Goal: Transaction & Acquisition: Purchase product/service

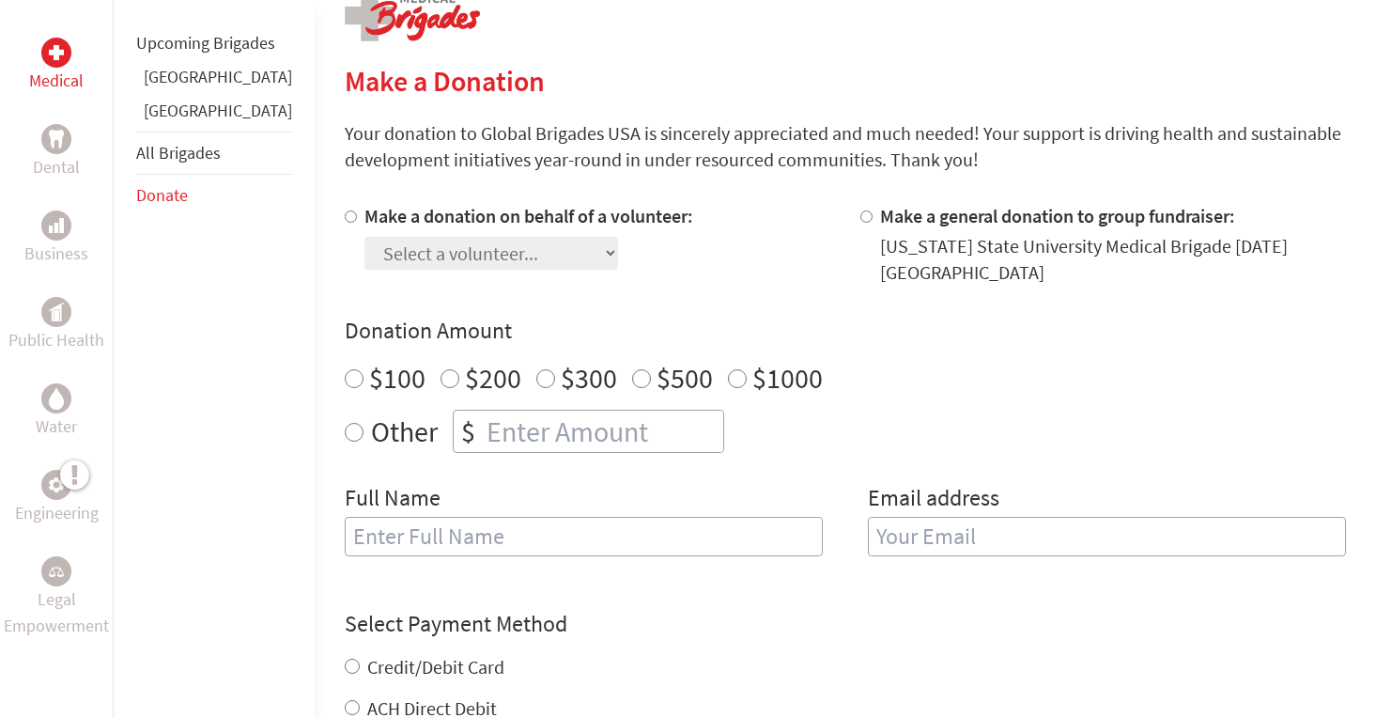
scroll to position [418, 0]
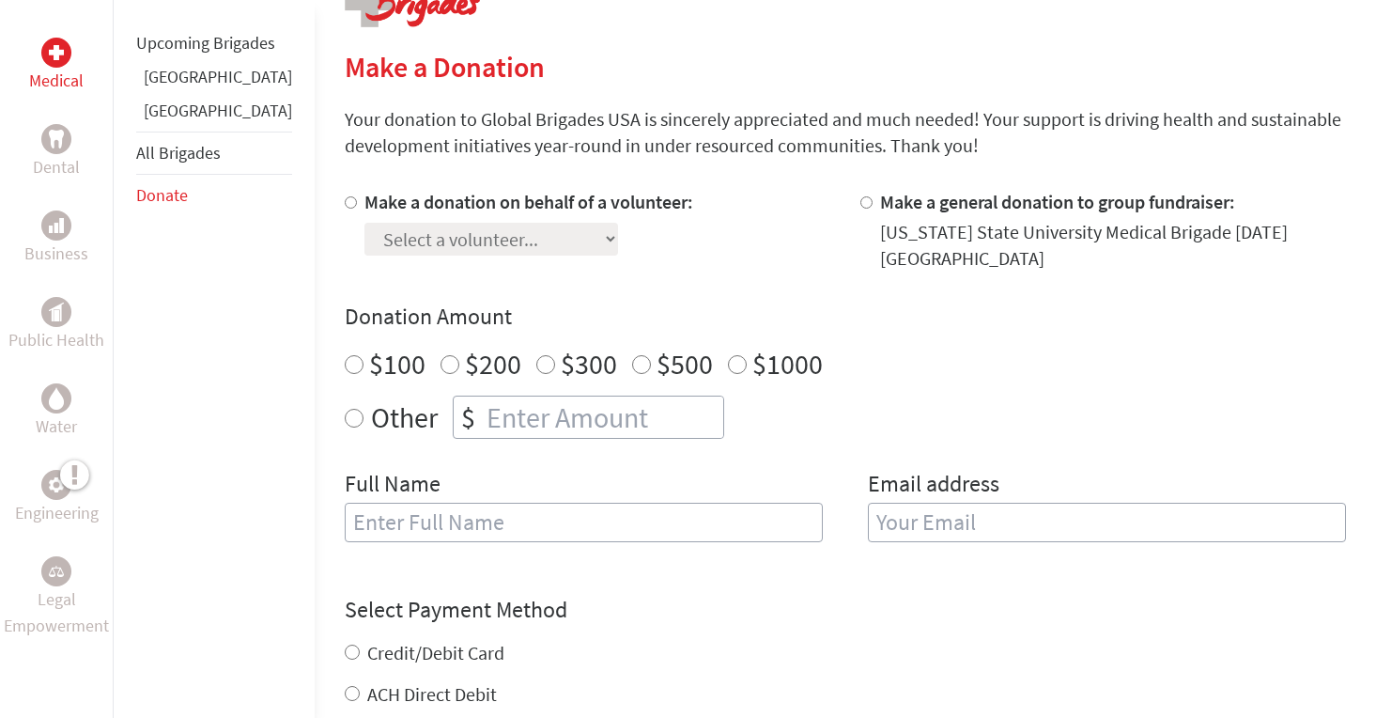
radio input "true"
click at [483, 396] on input "number" at bounding box center [603, 416] width 240 height 41
type input "150"
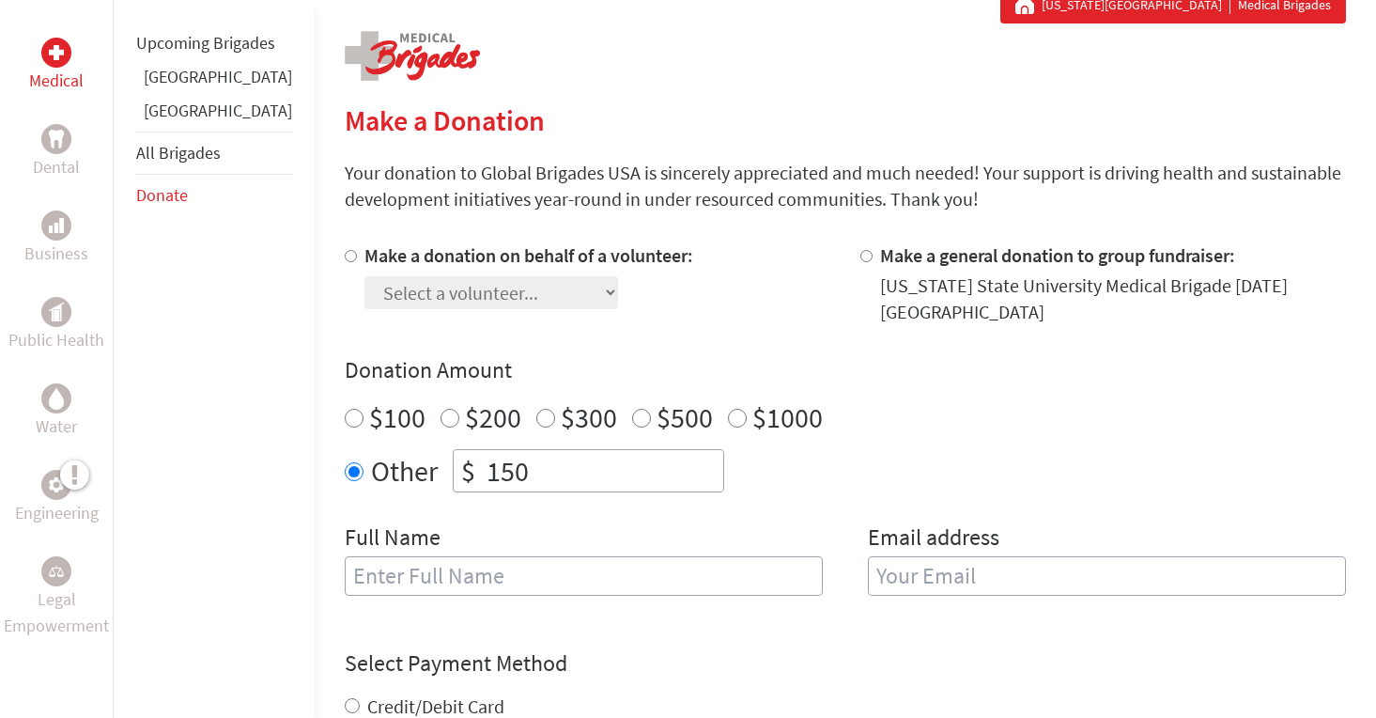
scroll to position [395, 0]
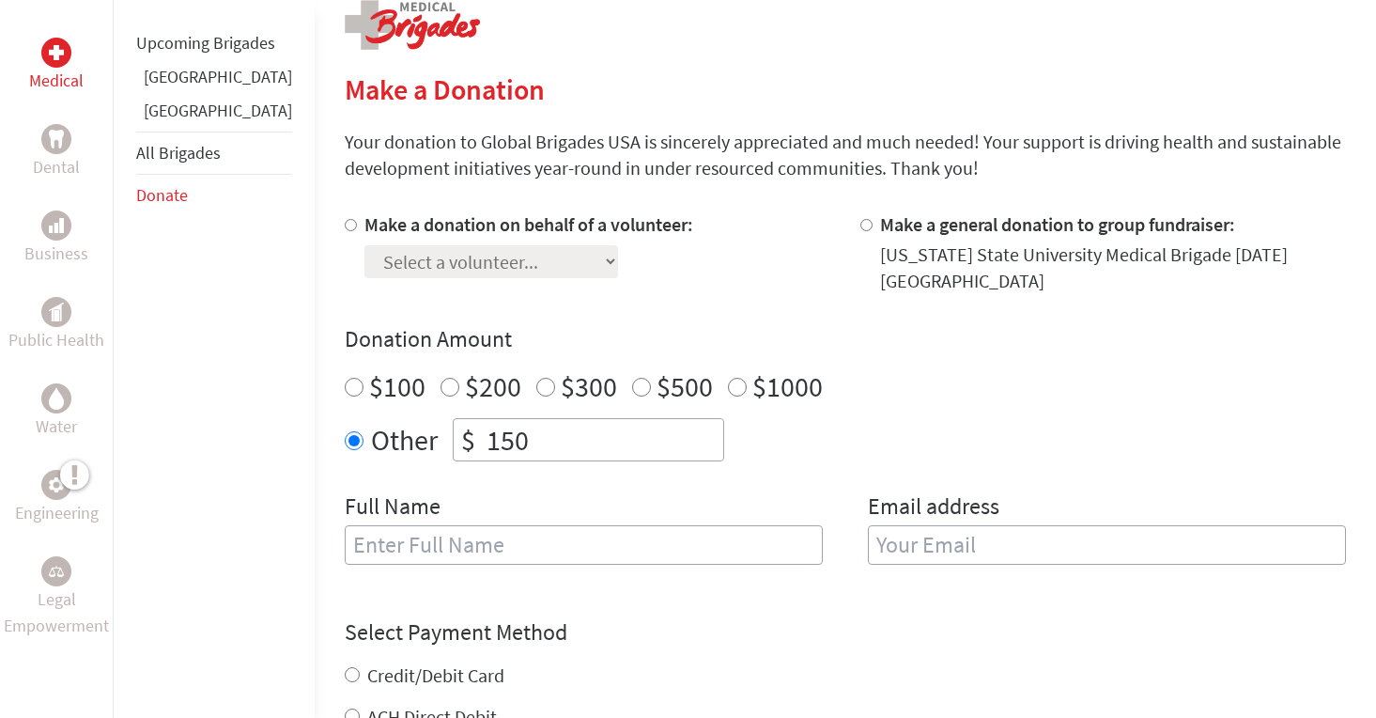
click at [345, 230] on input "Make a donation on behalf of a volunteer:" at bounding box center [351, 225] width 12 height 12
radio input "true"
select select "EC0A0098-910F-11F0-9E6E-42010A400005"
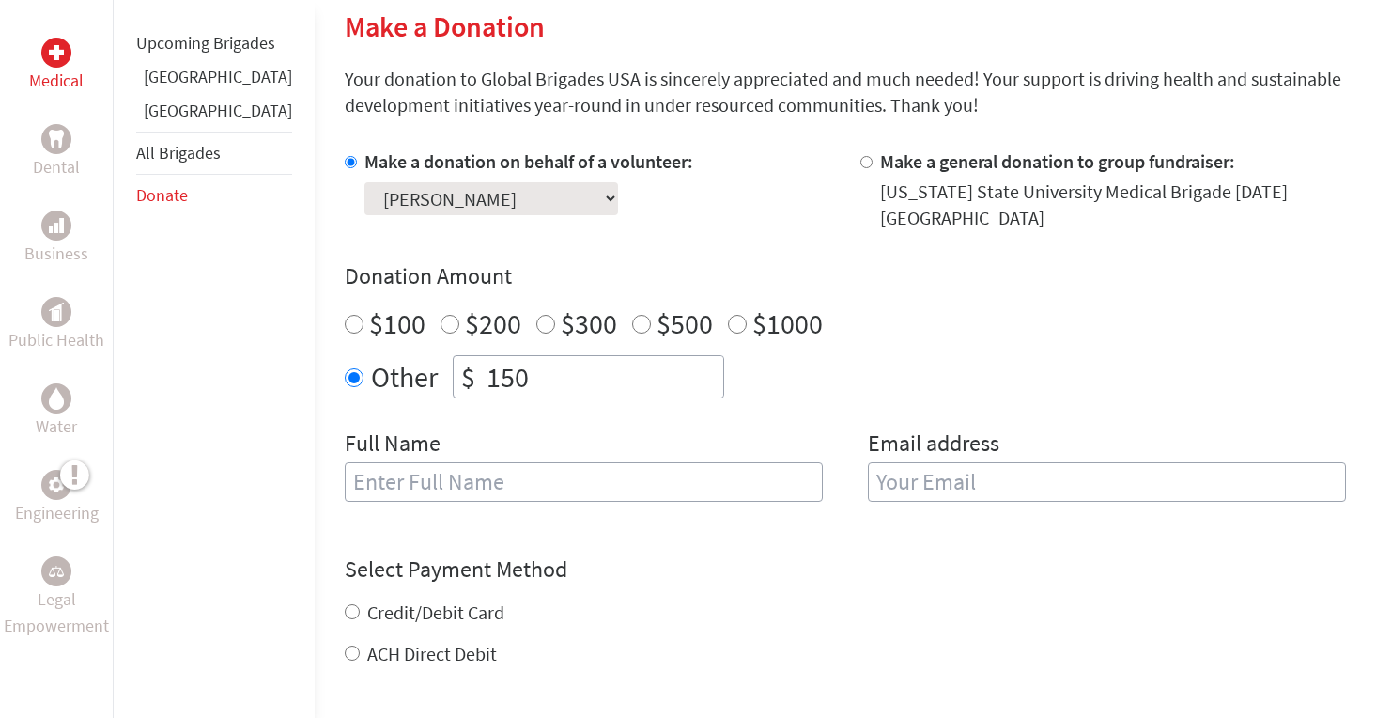
scroll to position [463, 0]
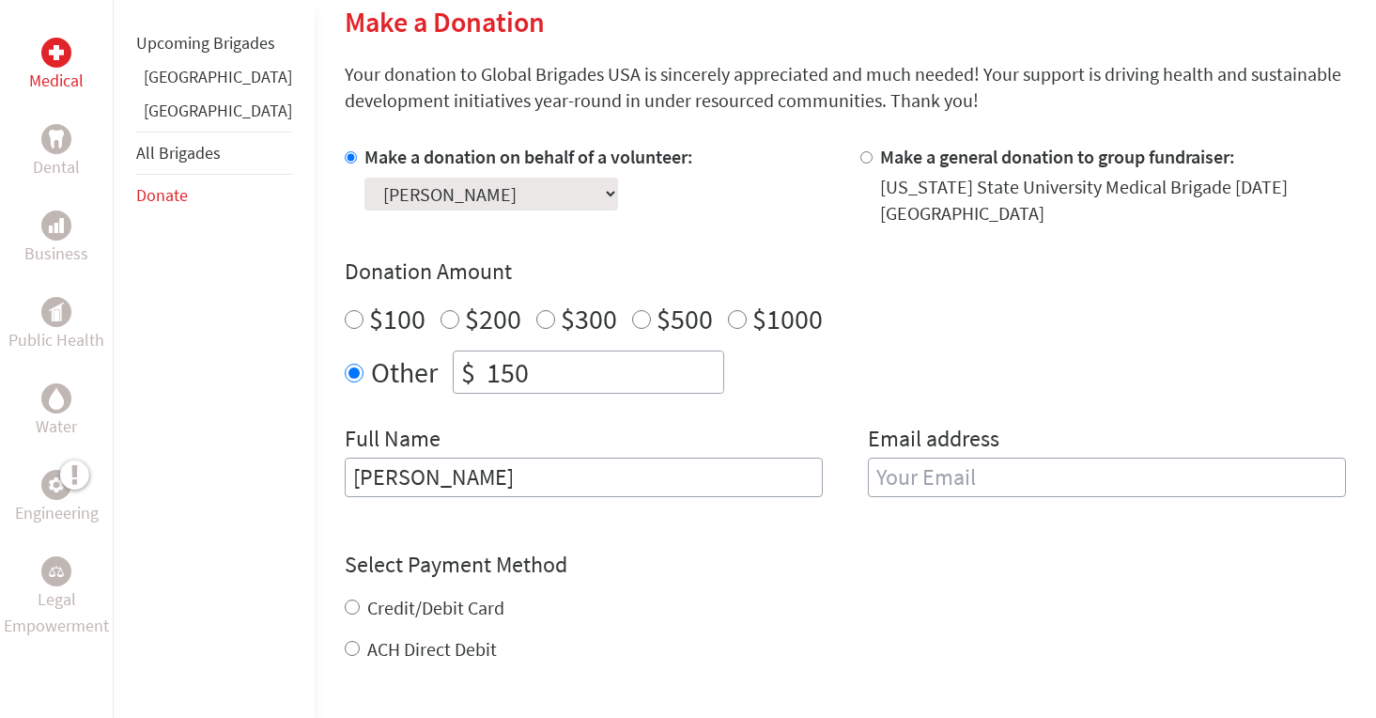
type input "[PERSON_NAME]"
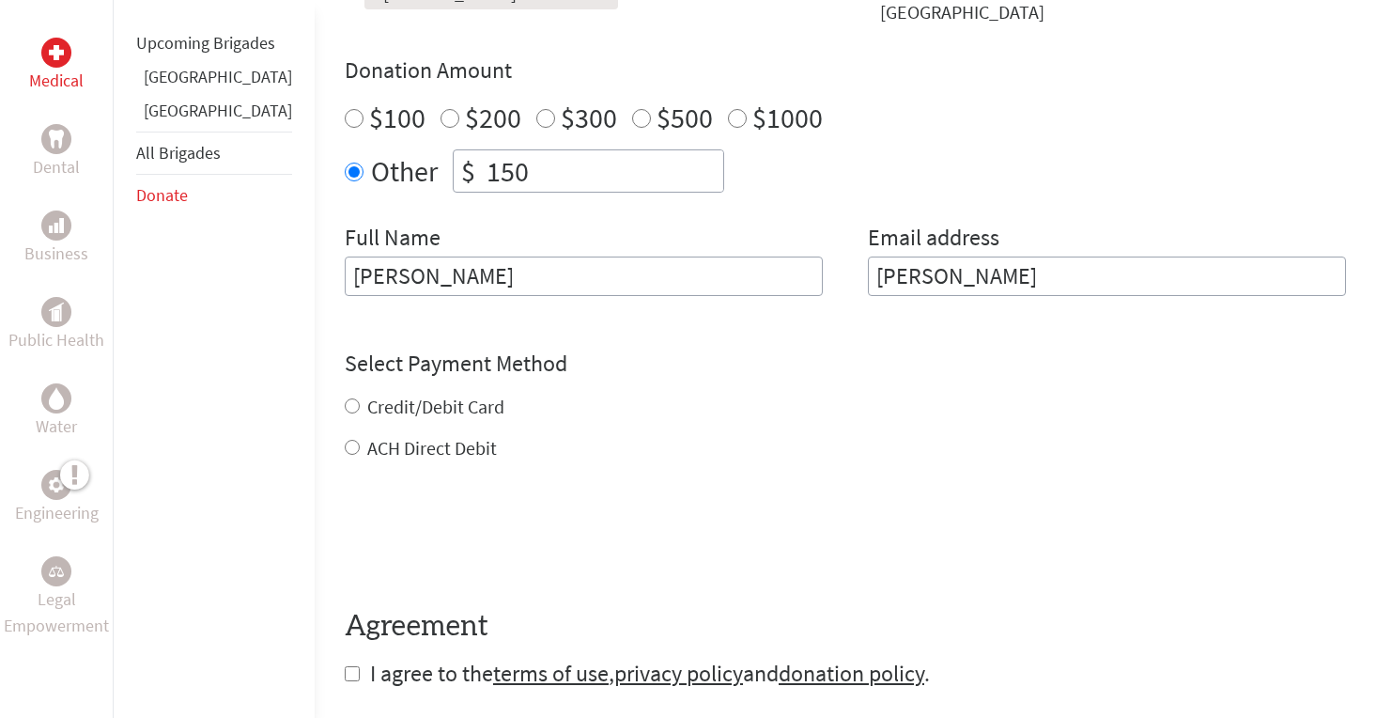
scroll to position [707, 0]
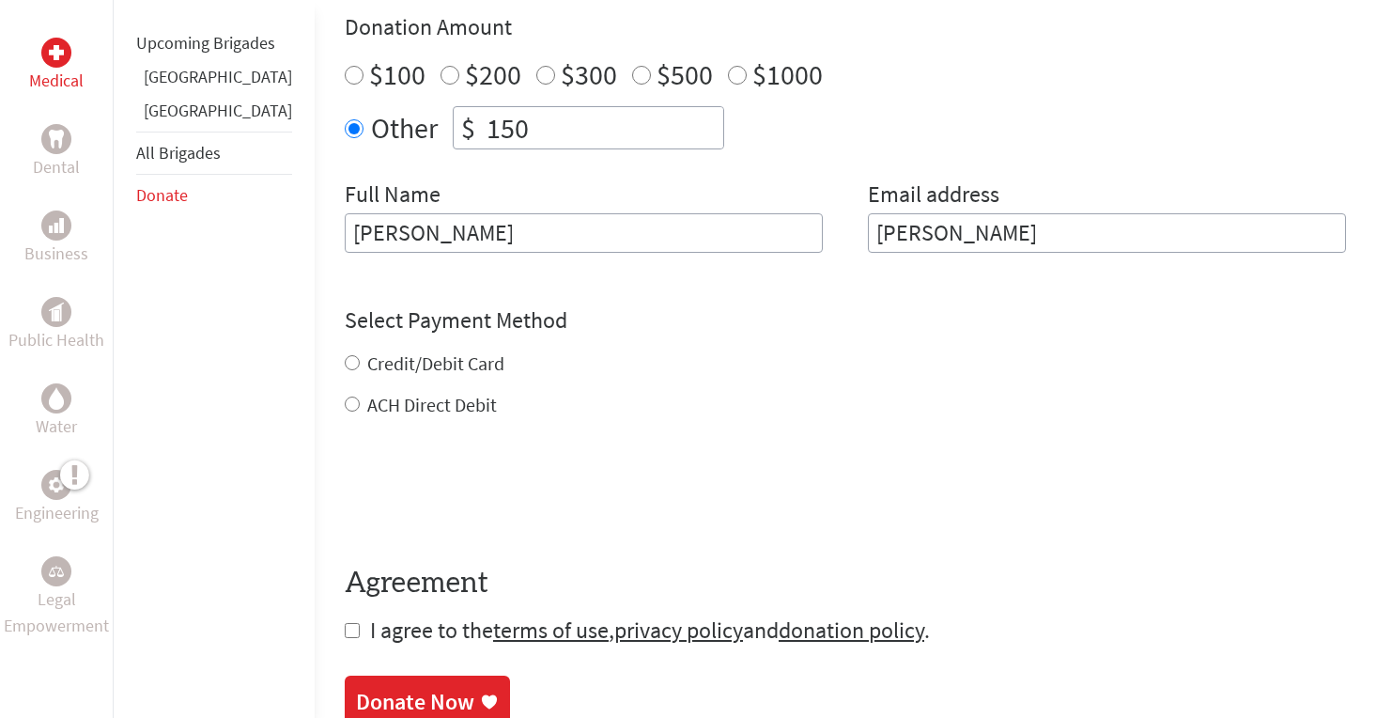
type input "[PERSON_NAME]"
click at [345, 348] on div "Select Payment Method NOTE: American Express is not accepted. Please proceed no…" at bounding box center [845, 361] width 1001 height 113
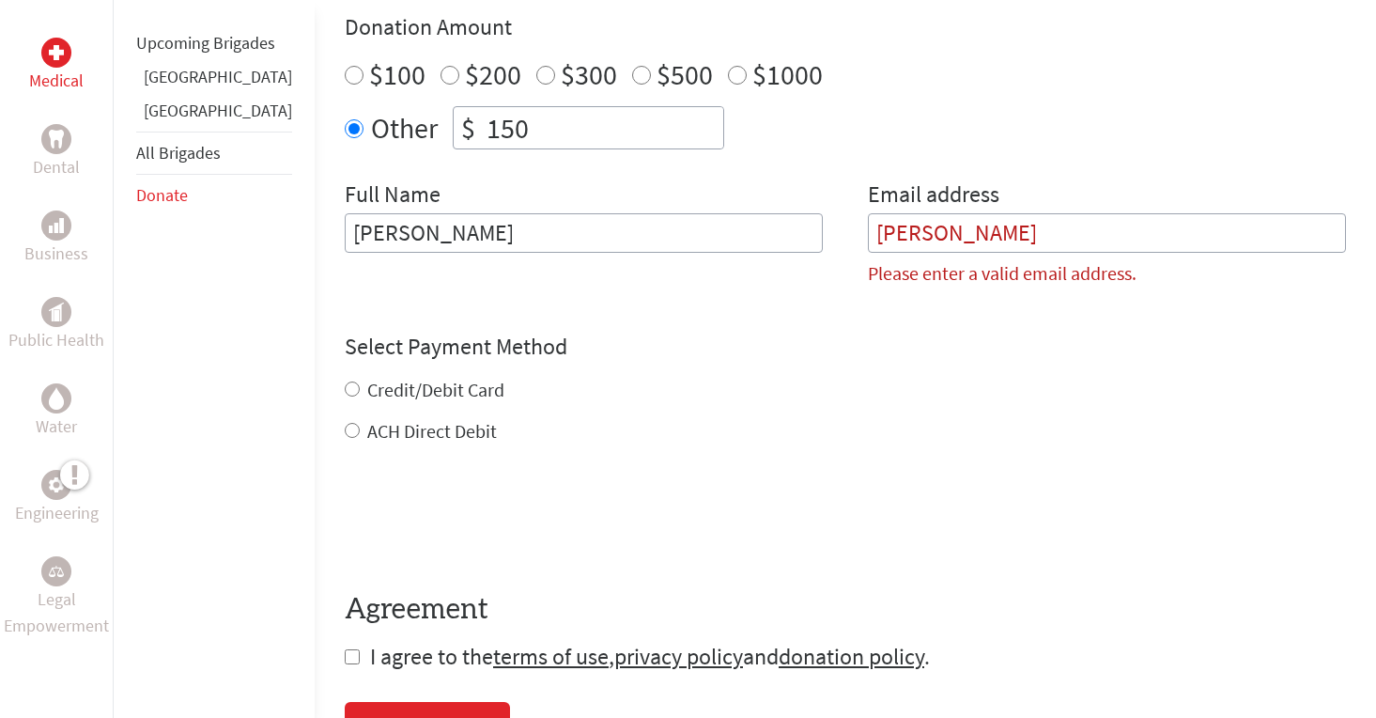
click at [474, 224] on input "[PERSON_NAME]" at bounding box center [584, 232] width 478 height 39
type input "[PERSON_NAME]"
click at [868, 216] on input "[PERSON_NAME]" at bounding box center [1107, 232] width 478 height 39
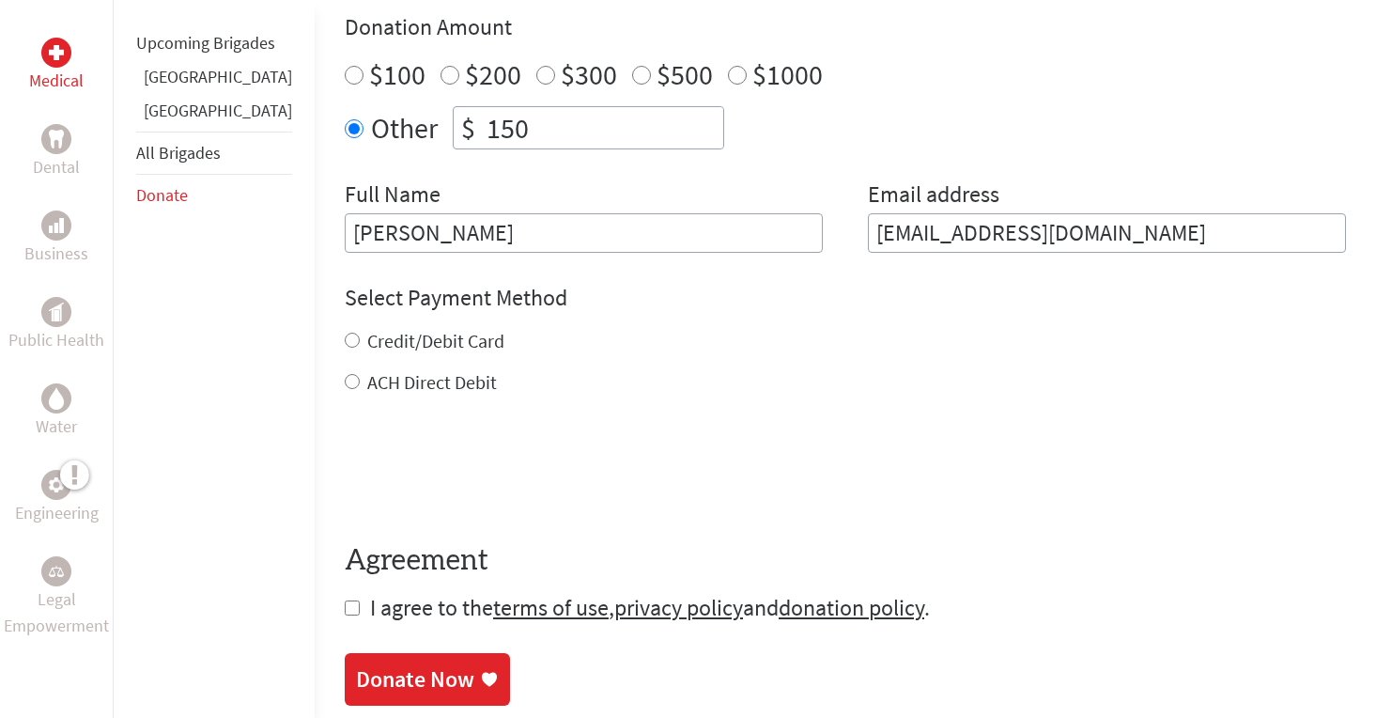
type input "[EMAIL_ADDRESS][DOMAIN_NAME]"
click at [835, 332] on div "Credit/Debit Card" at bounding box center [845, 341] width 1001 height 26
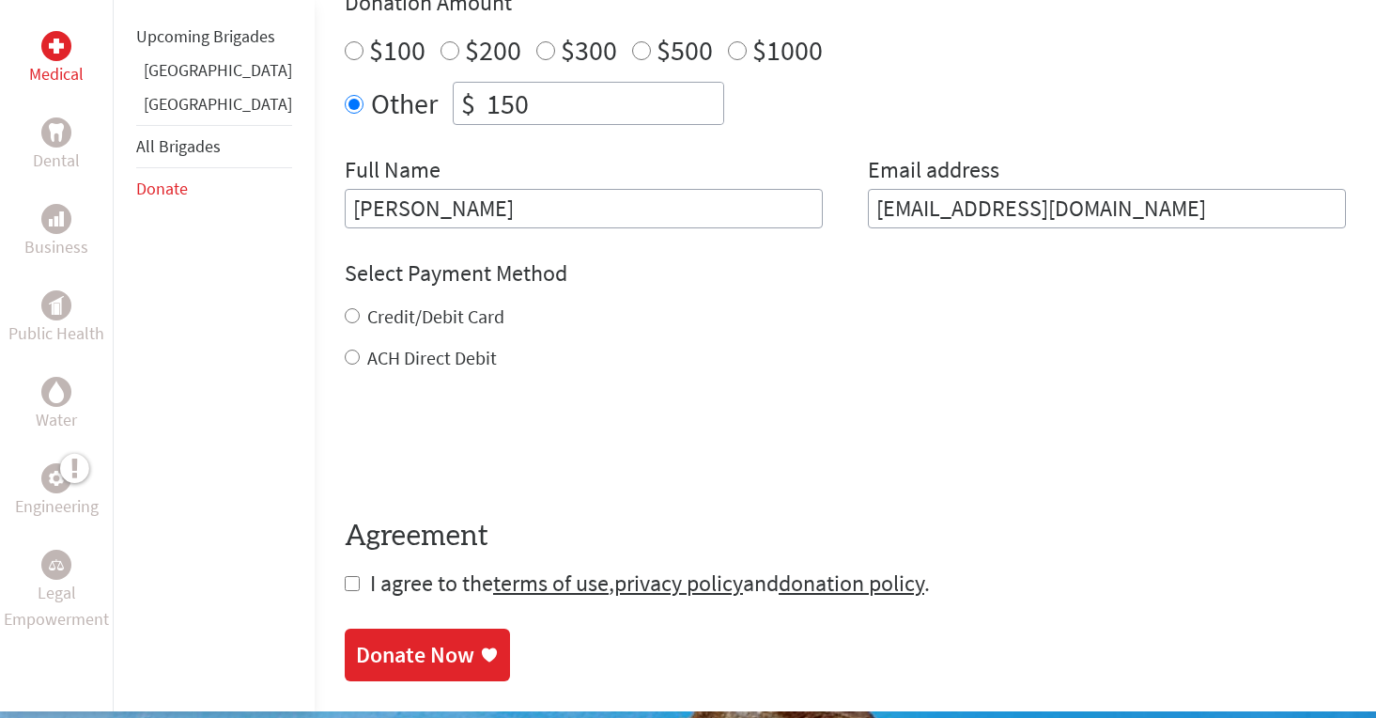
scroll to position [752, 0]
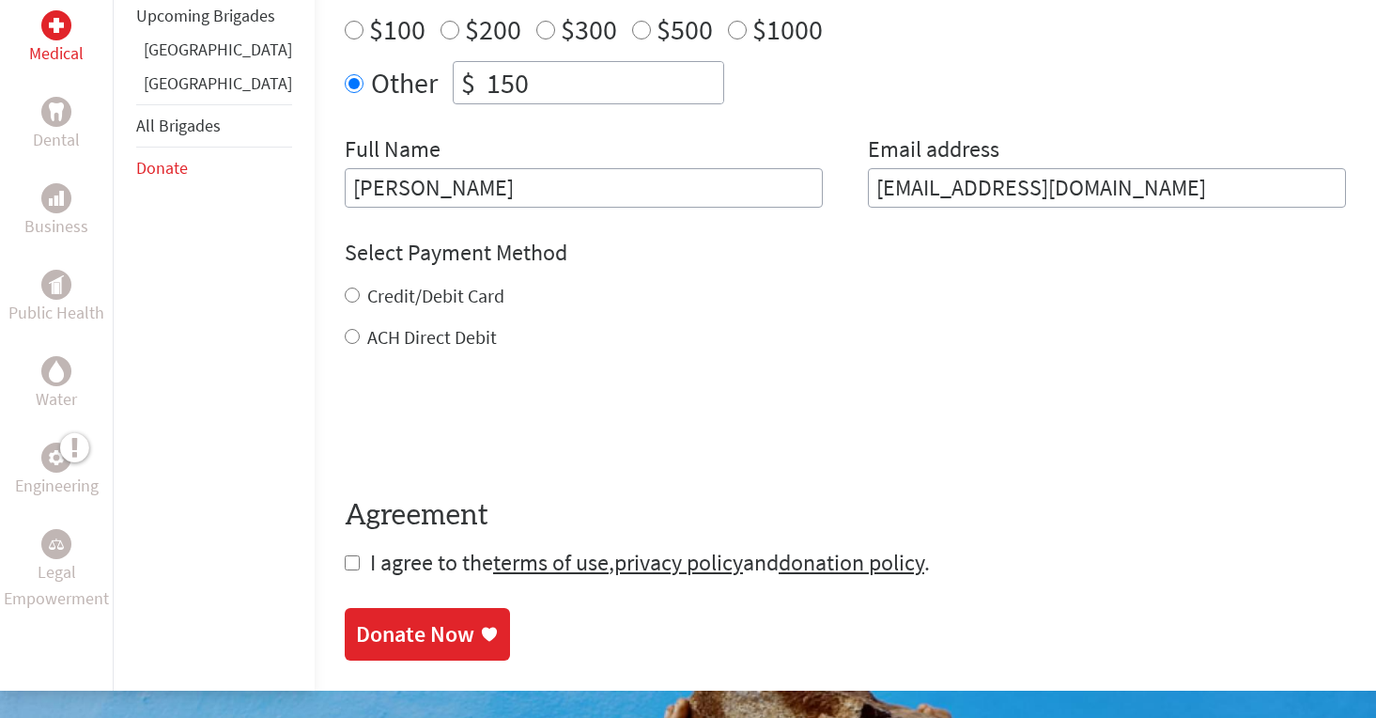
click at [345, 555] on input "checkbox" at bounding box center [352, 562] width 15 height 15
checkbox input "true"
click at [345, 287] on input "Credit/Debit Card" at bounding box center [352, 294] width 15 height 15
radio input "true"
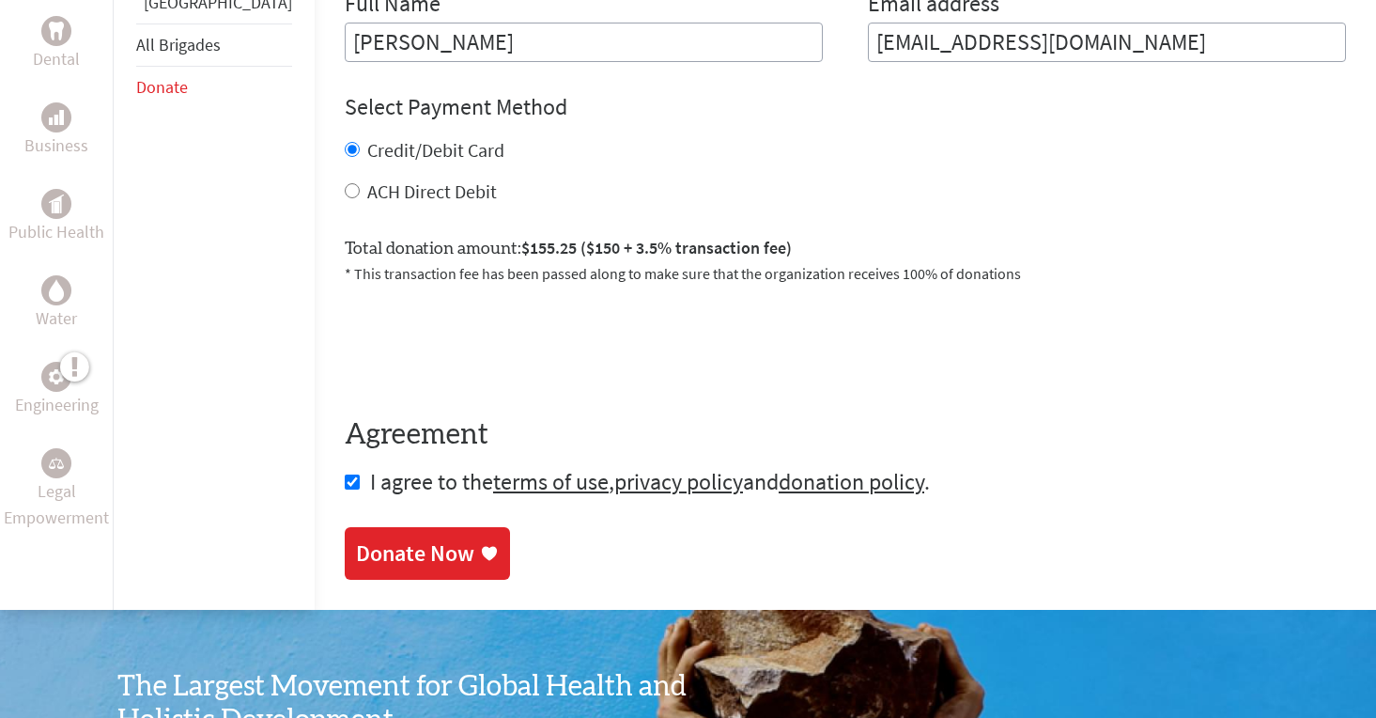
scroll to position [923, 0]
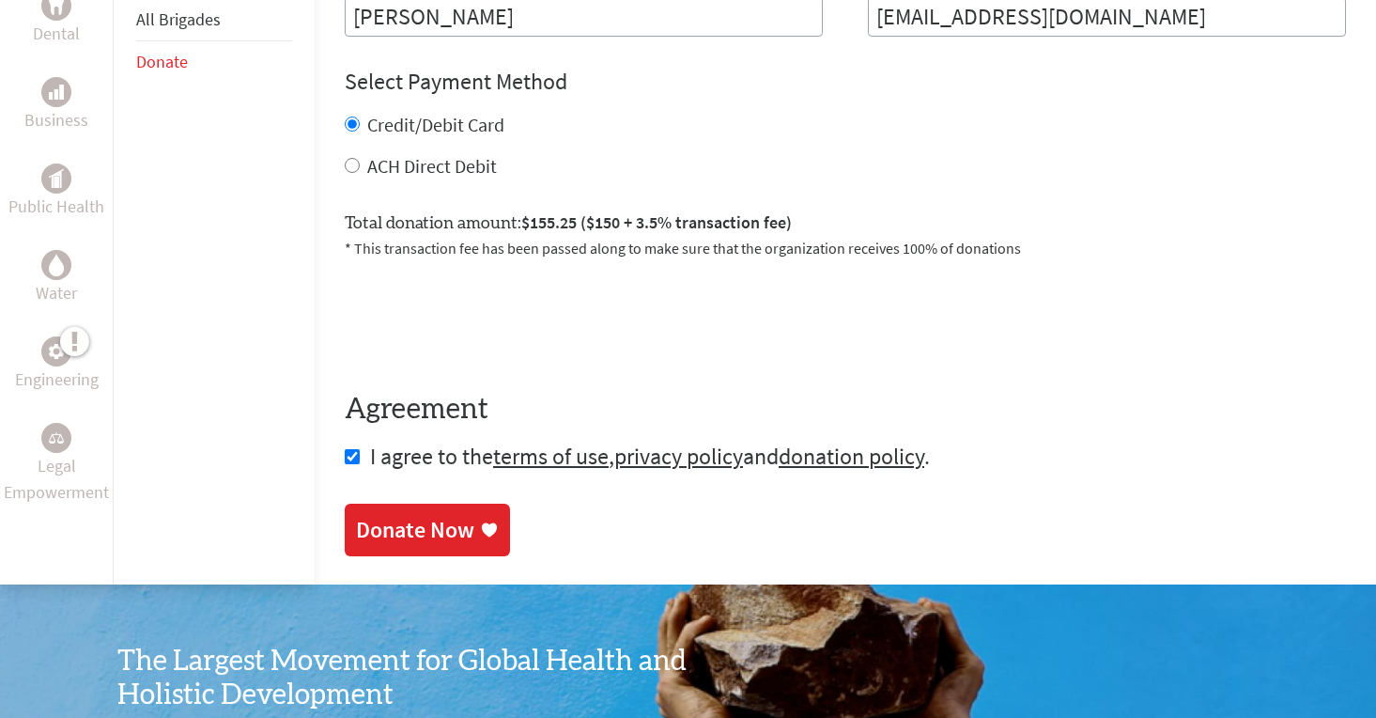
click at [396, 515] on div "Donate Now" at bounding box center [415, 530] width 118 height 30
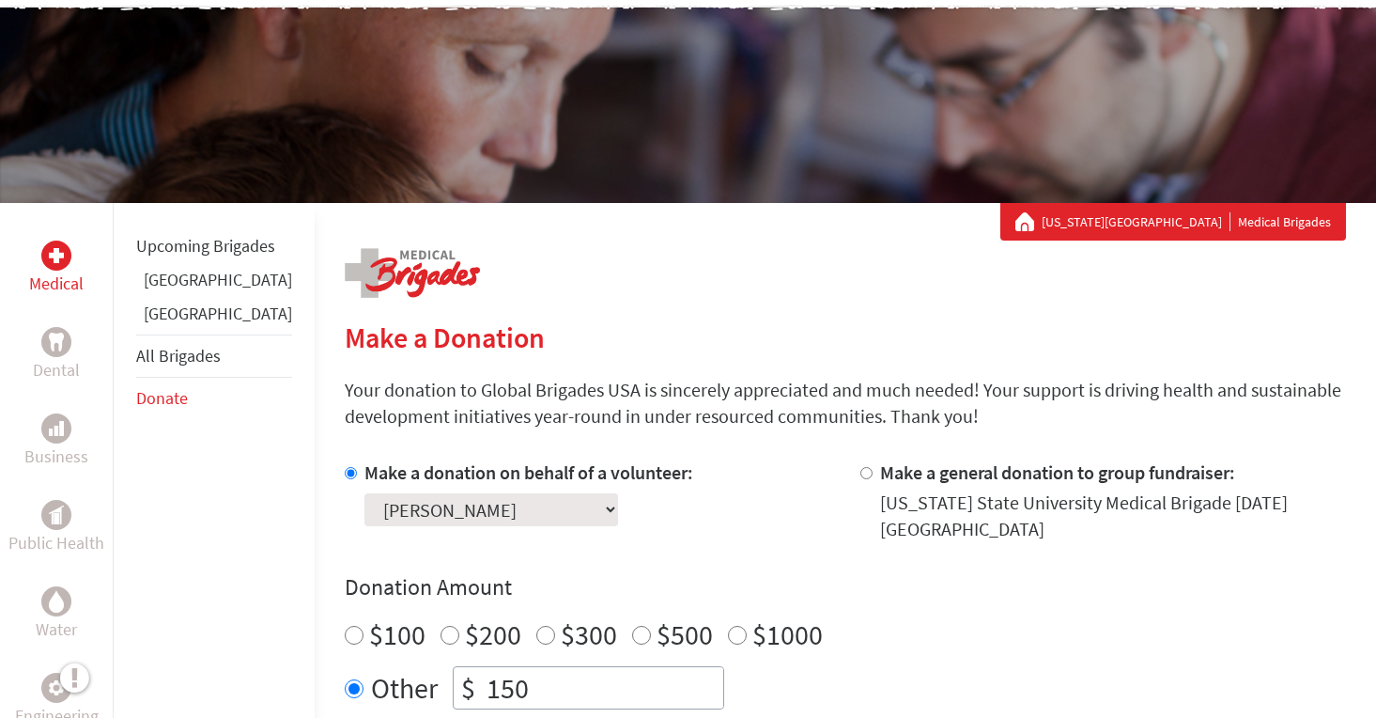
scroll to position [154, 0]
